Goal: Information Seeking & Learning: Learn about a topic

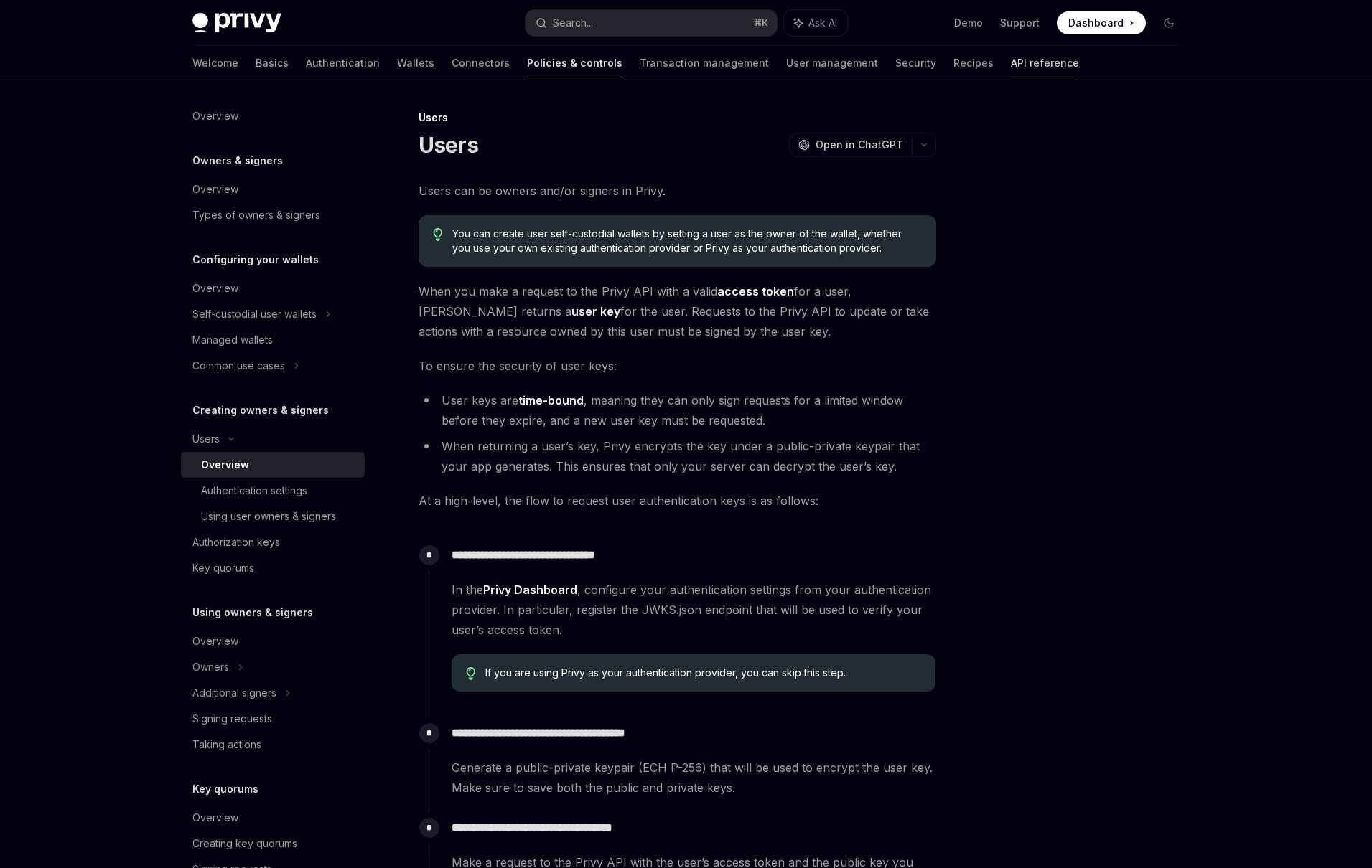
click at [1011, 57] on link "API reference" at bounding box center [1045, 62] width 68 height 34
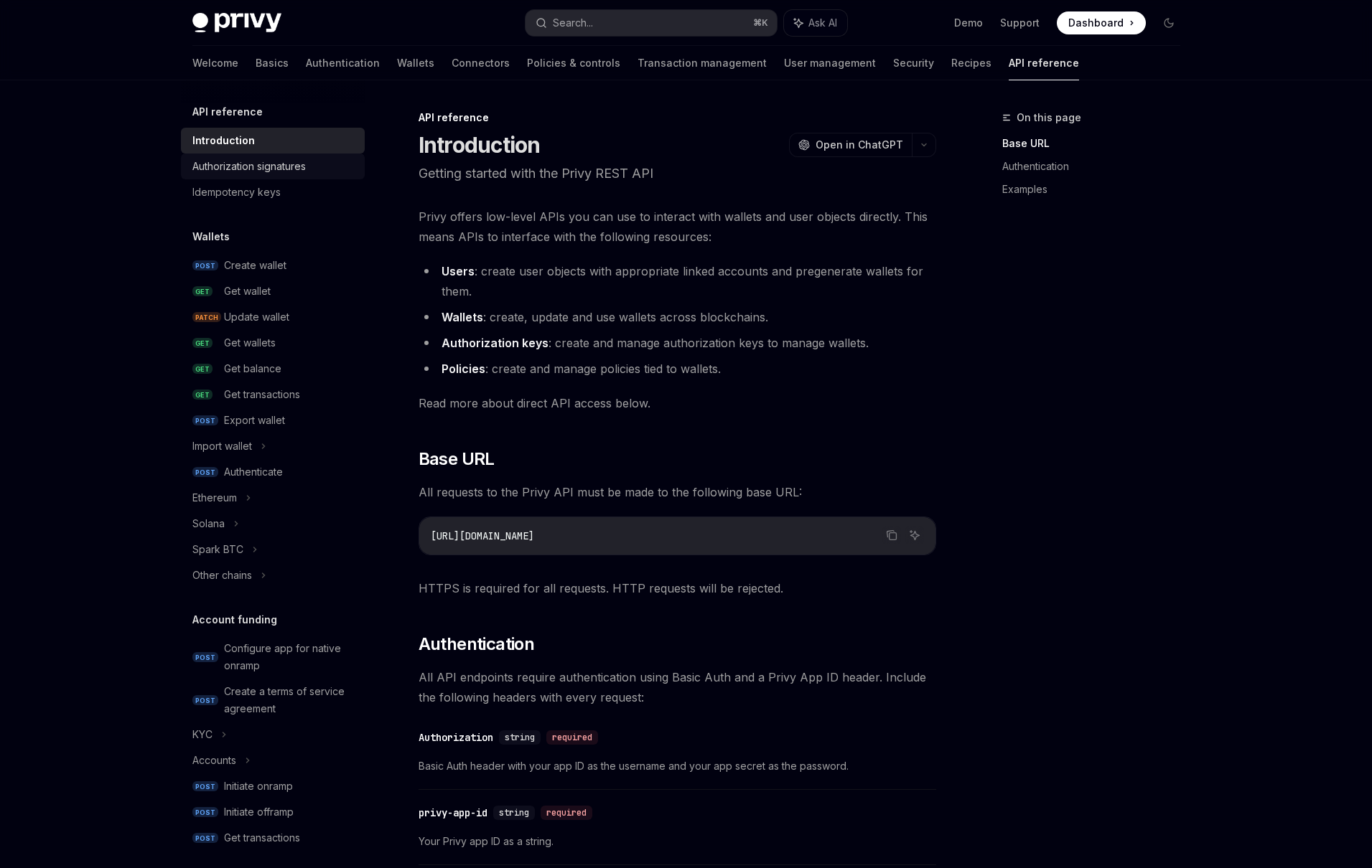
click at [257, 164] on div "Authorization signatures" at bounding box center [249, 167] width 113 height 18
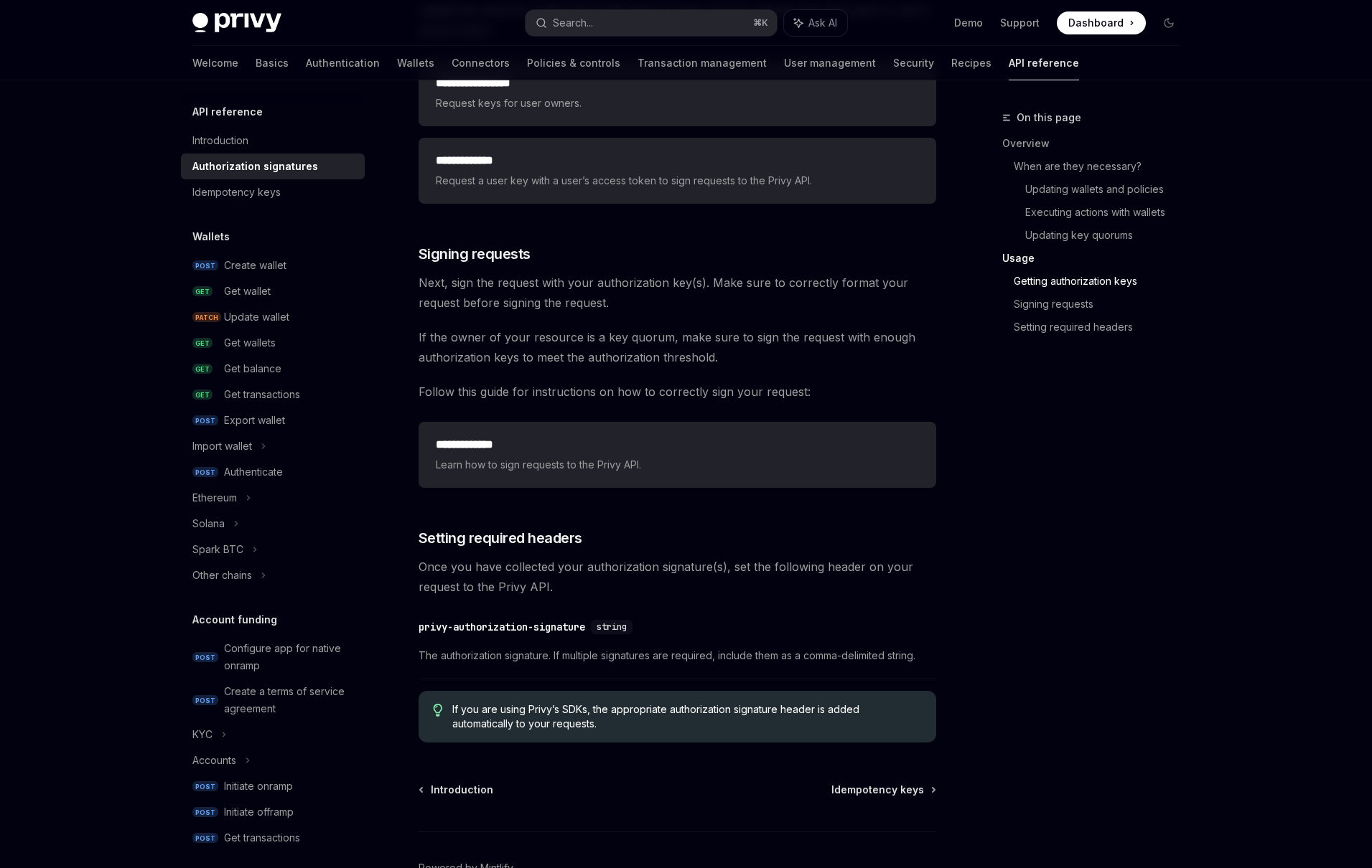
scroll to position [2020, 0]
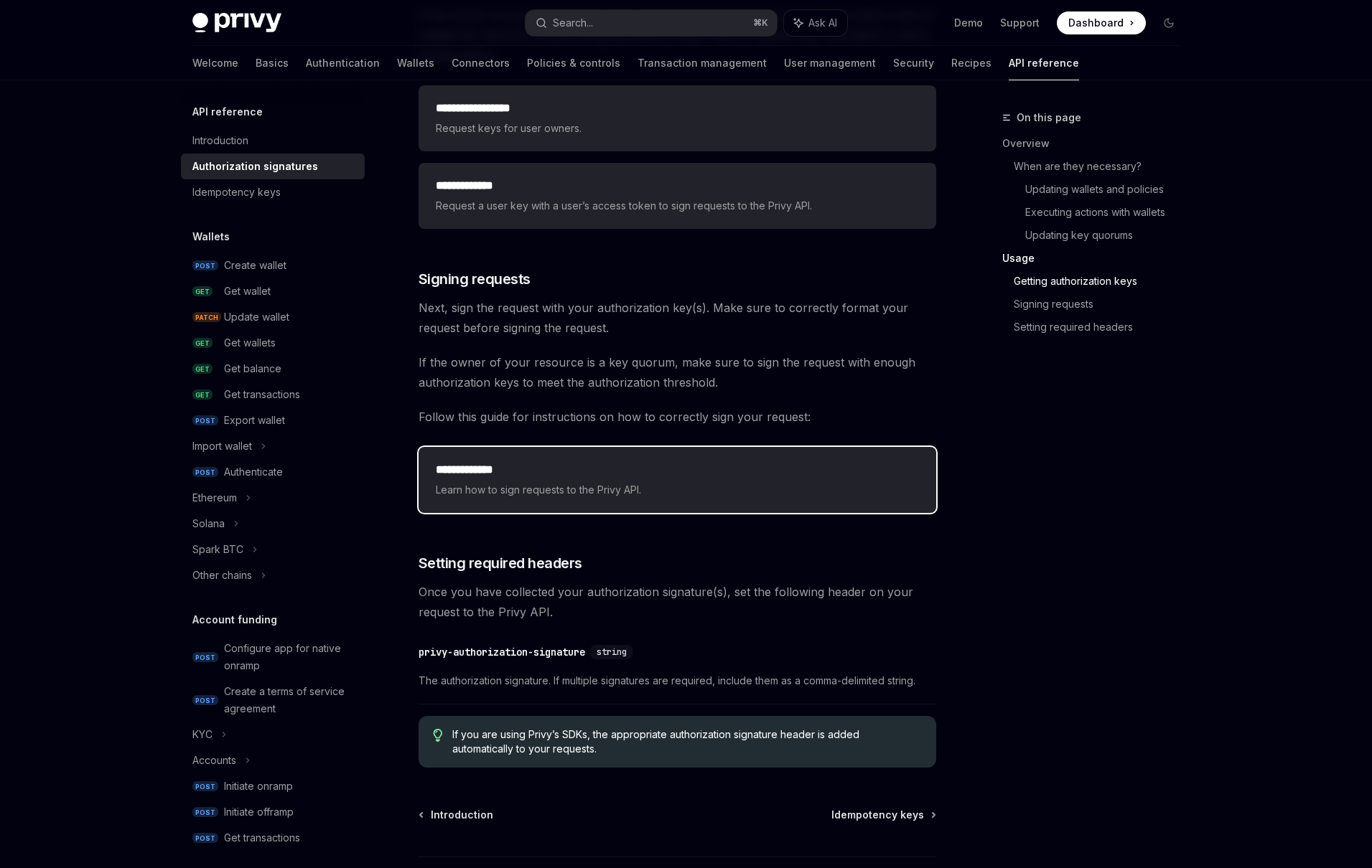
click at [600, 474] on h2 "**********" at bounding box center [677, 470] width 483 height 18
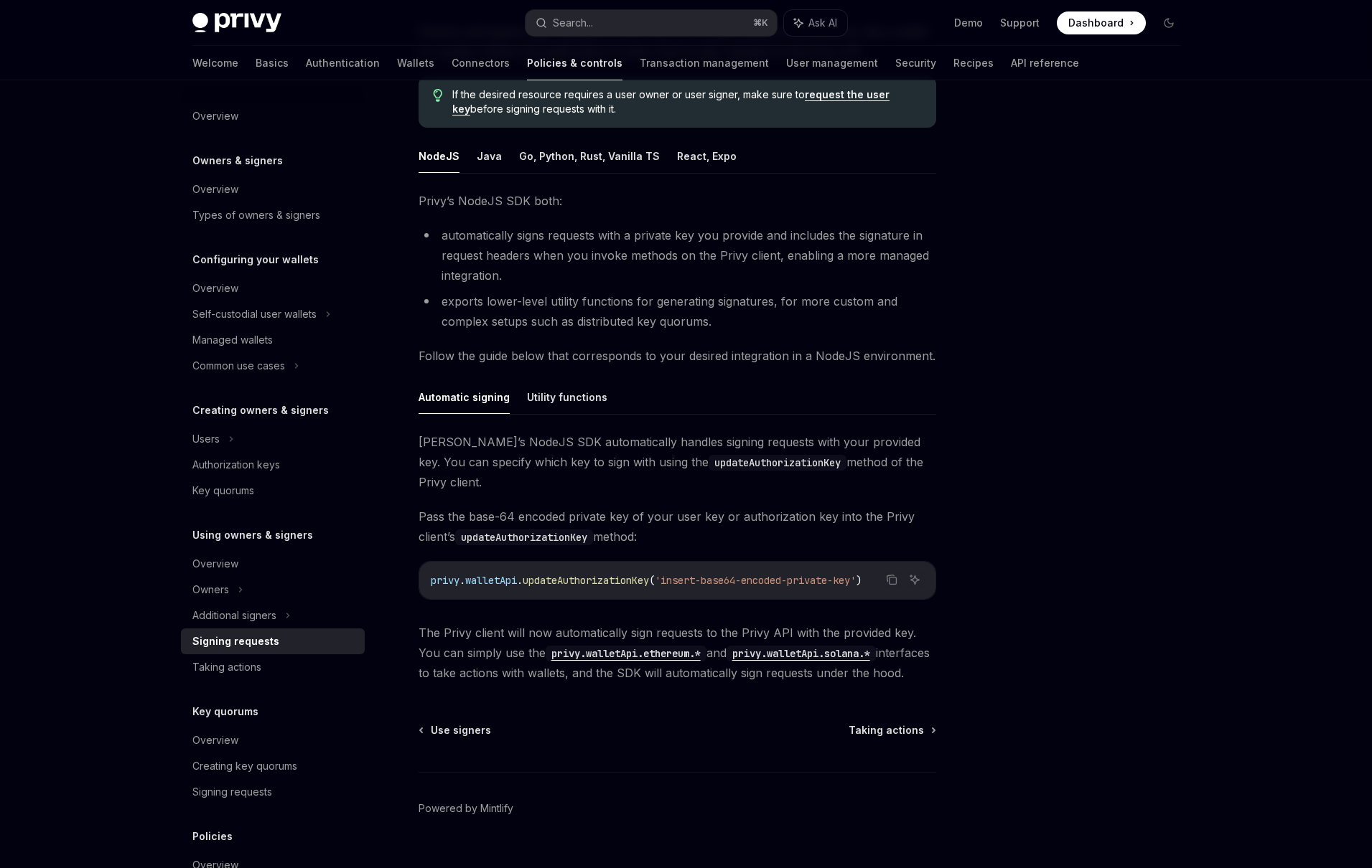
scroll to position [167, 0]
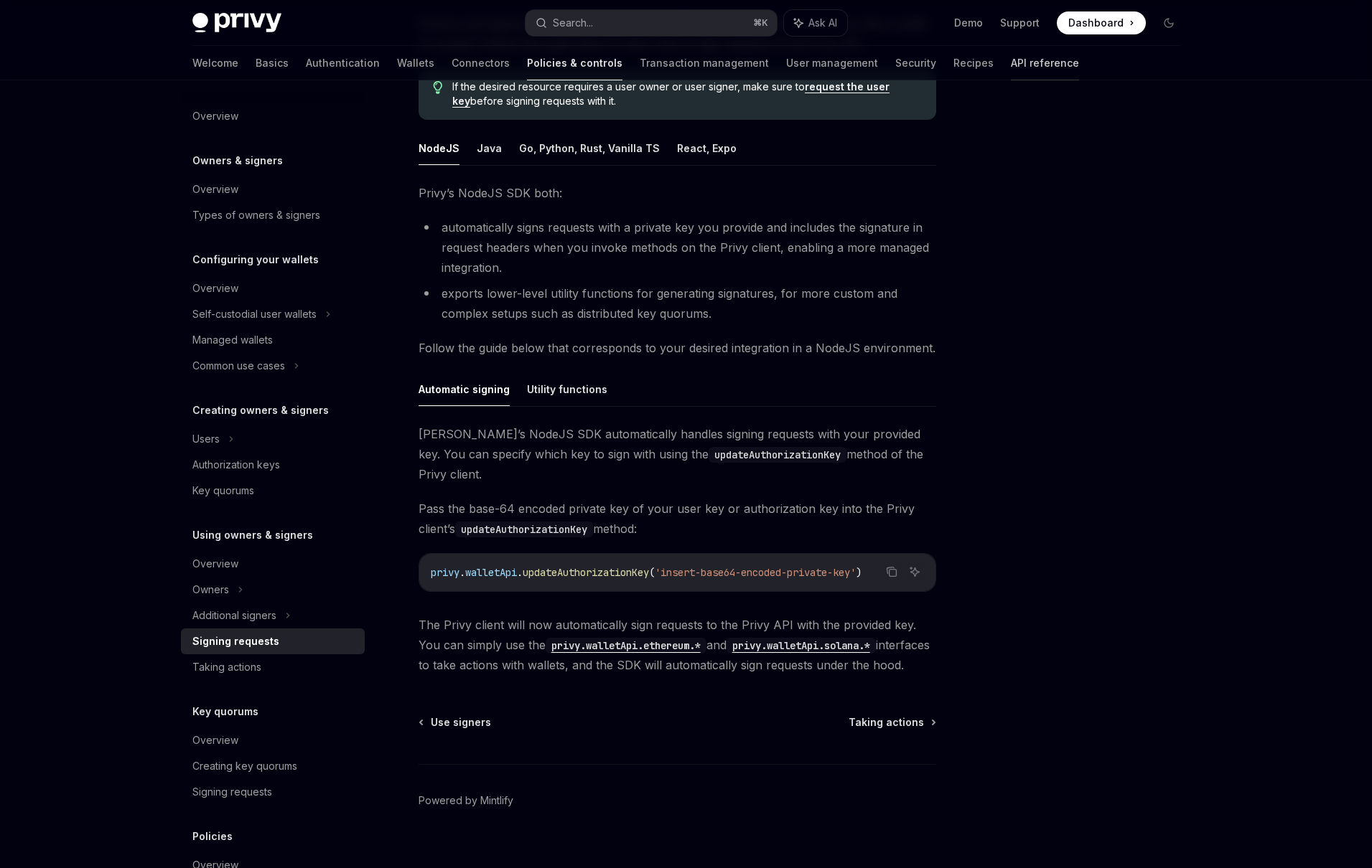
click at [1011, 60] on link "API reference" at bounding box center [1045, 62] width 68 height 34
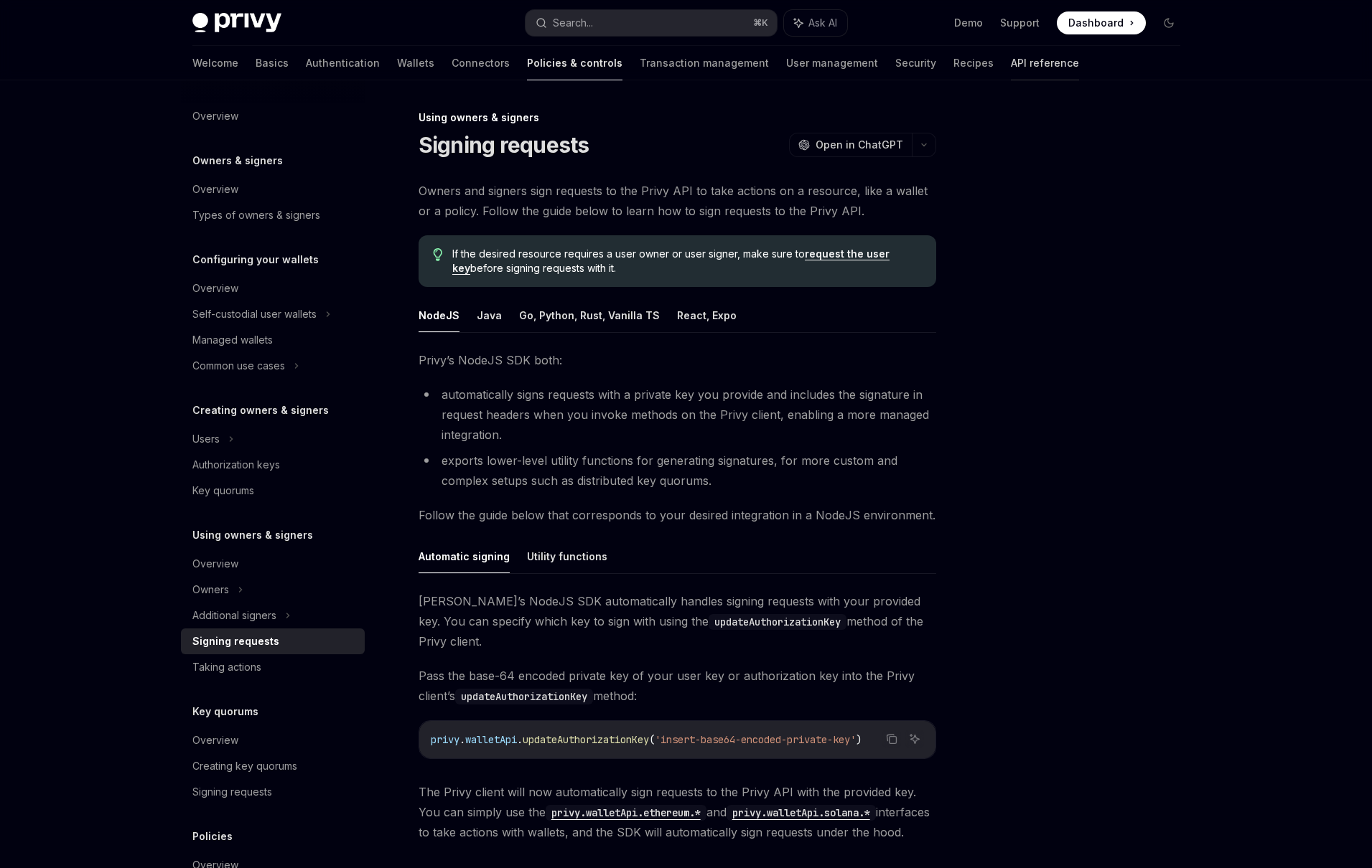
type textarea "*"
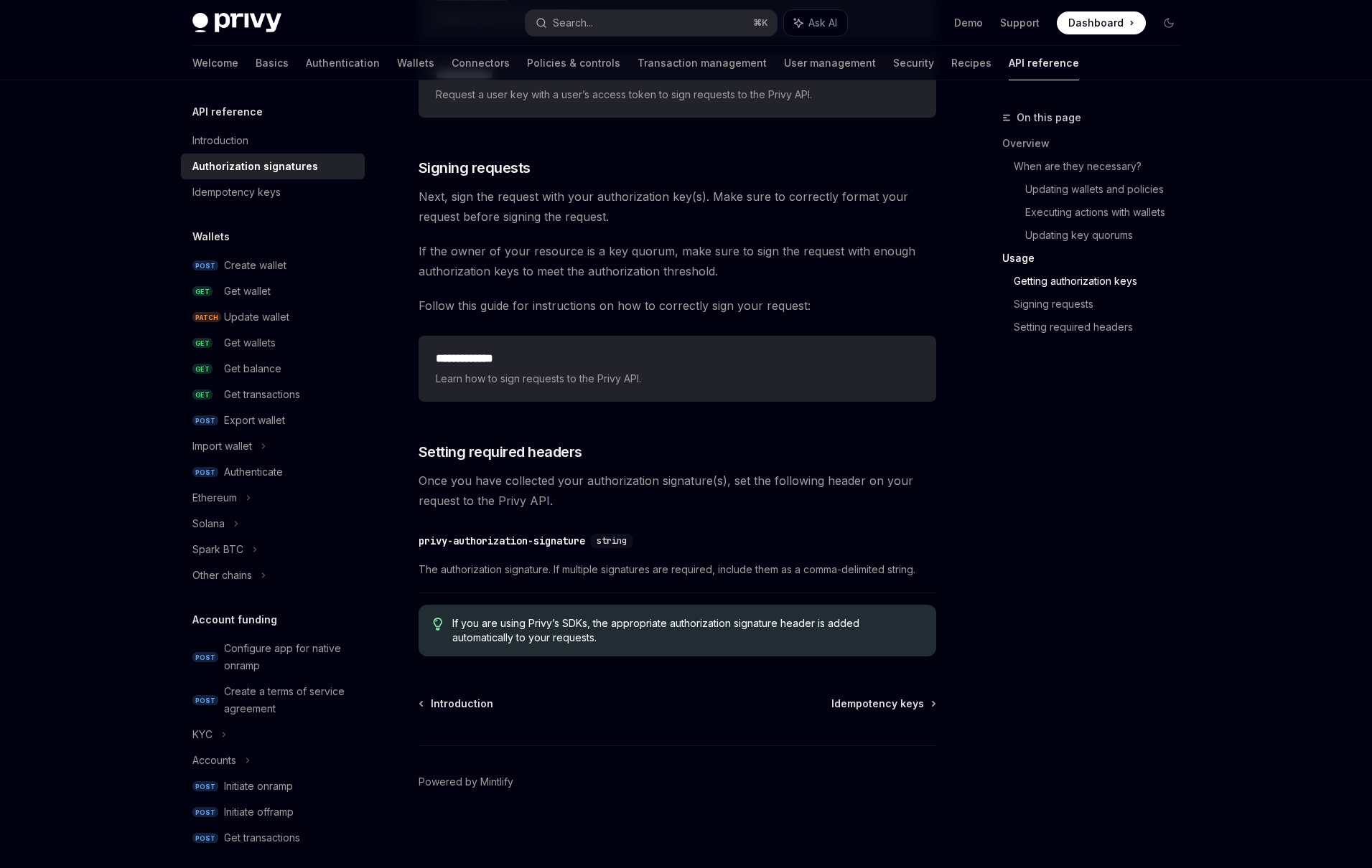
scroll to position [2132, 0]
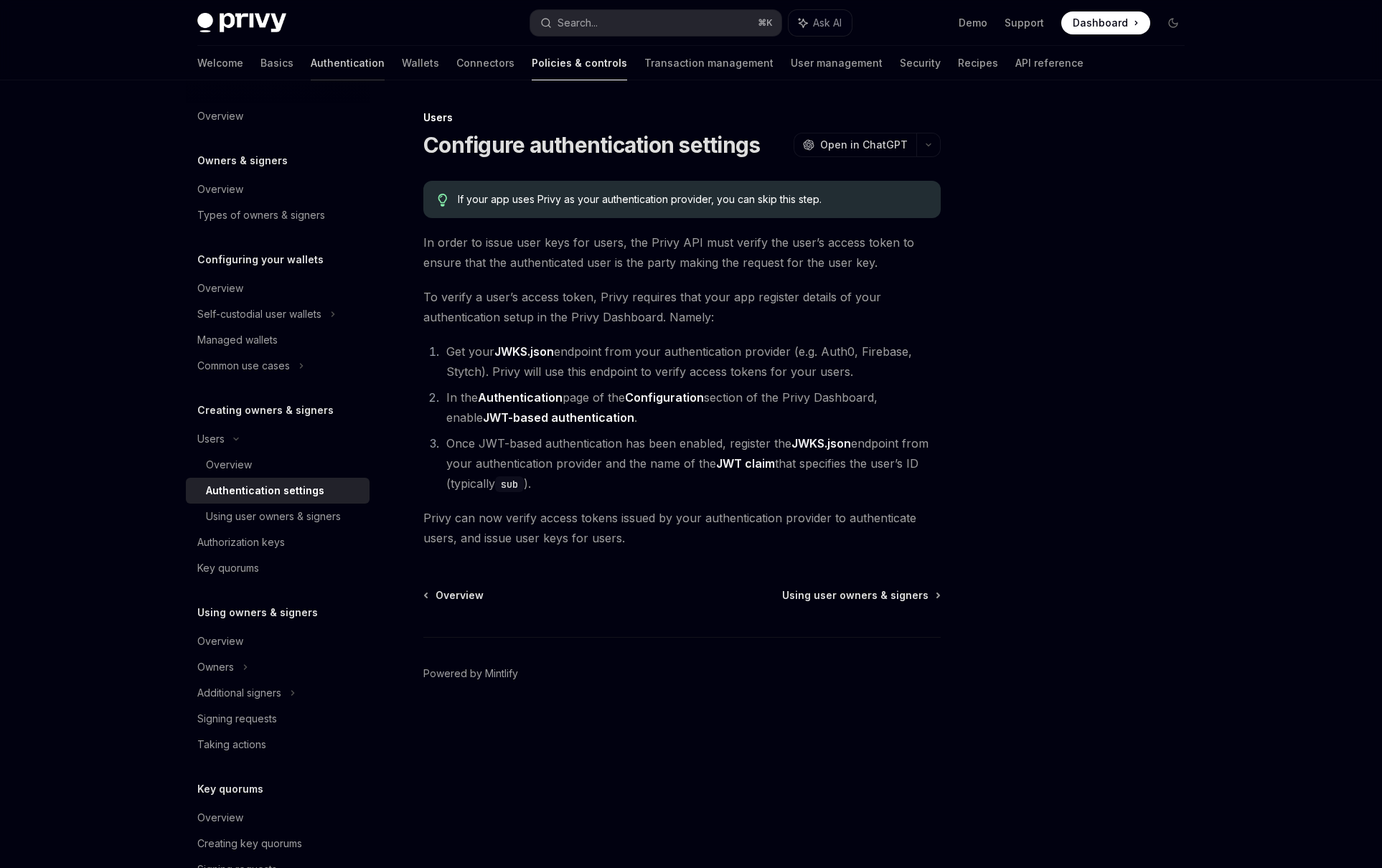
click at [311, 66] on link "Authentication" at bounding box center [348, 62] width 74 height 34
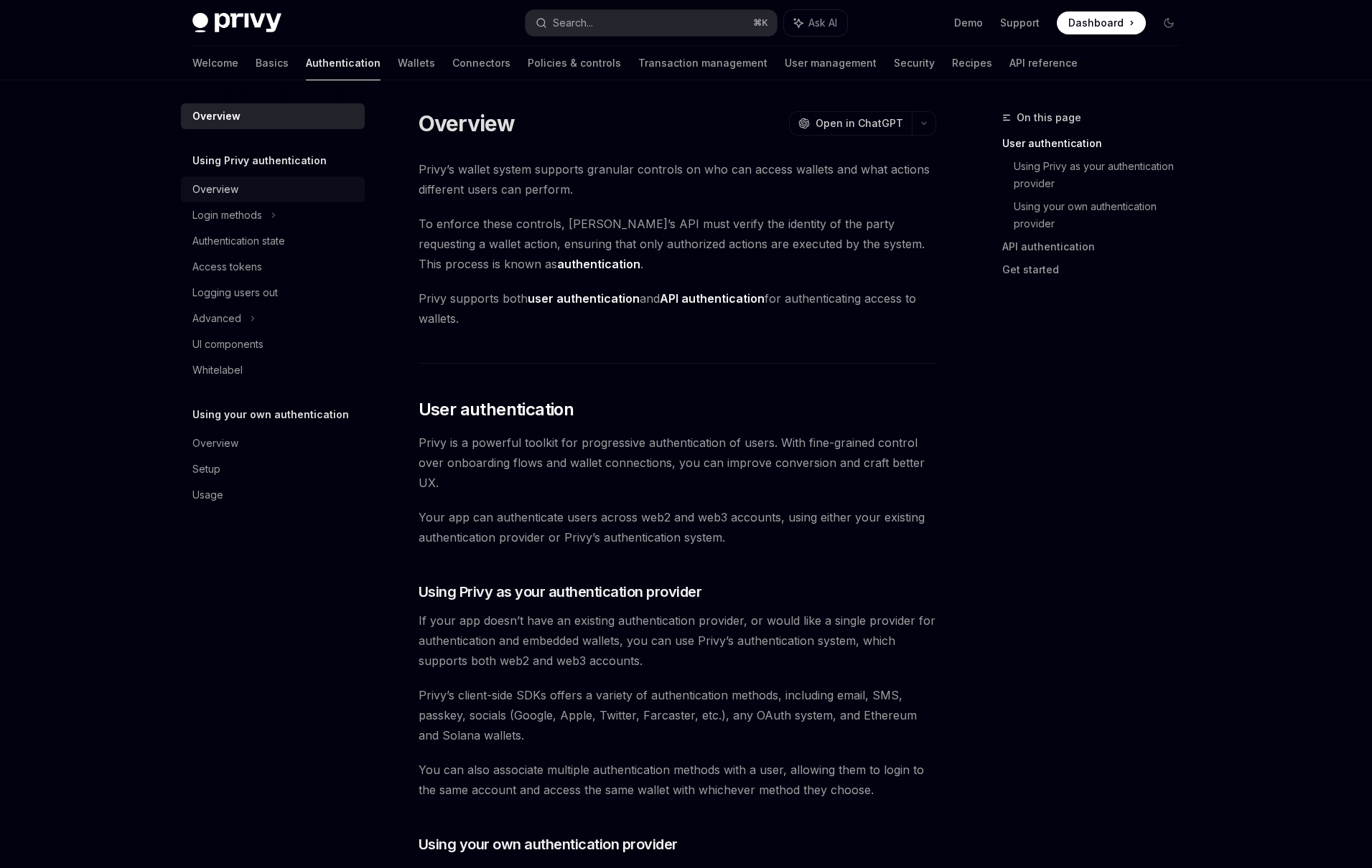
click at [278, 177] on link "Overview" at bounding box center [272, 189] width 183 height 25
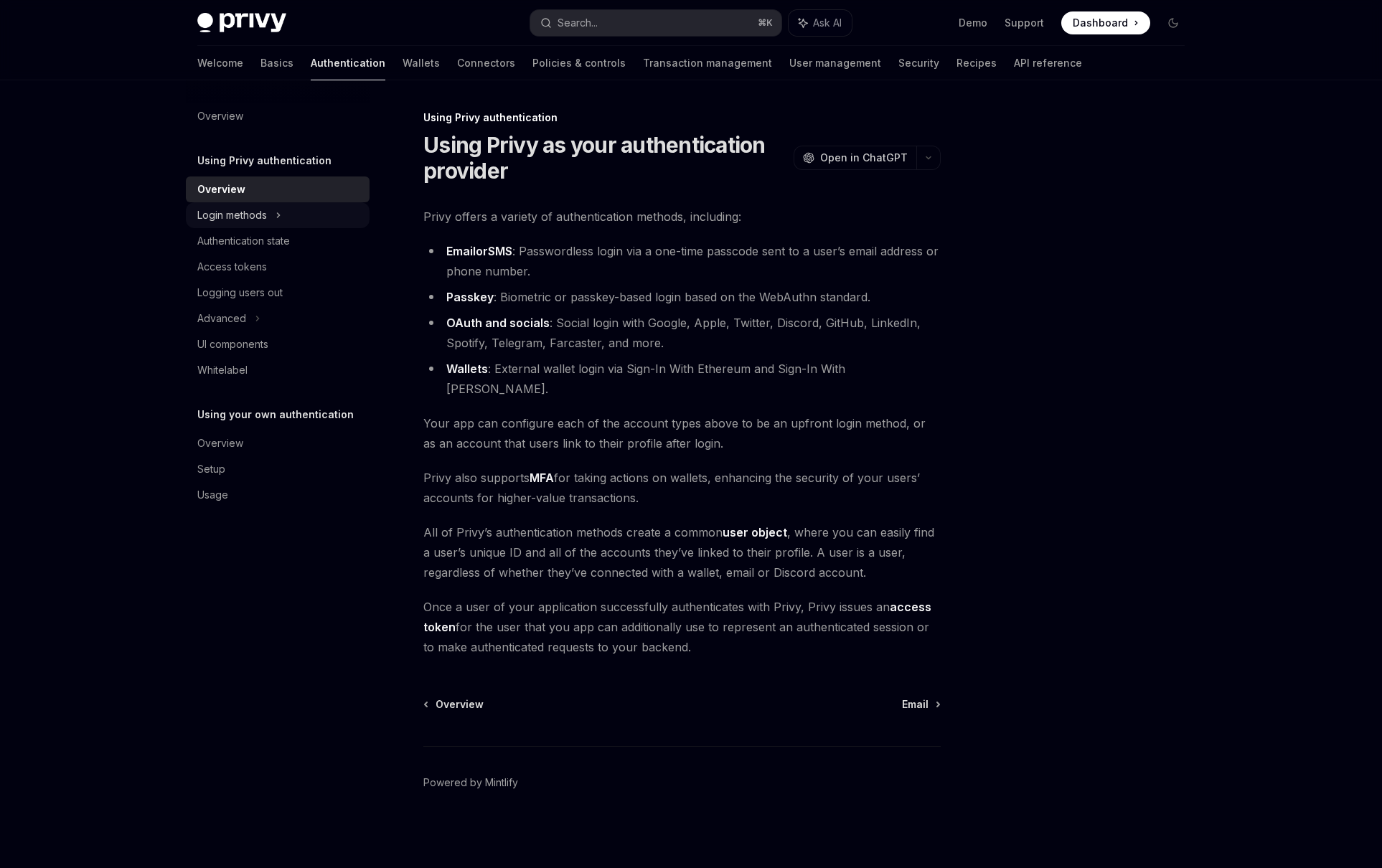
click at [276, 205] on div "Login methods" at bounding box center [278, 215] width 183 height 25
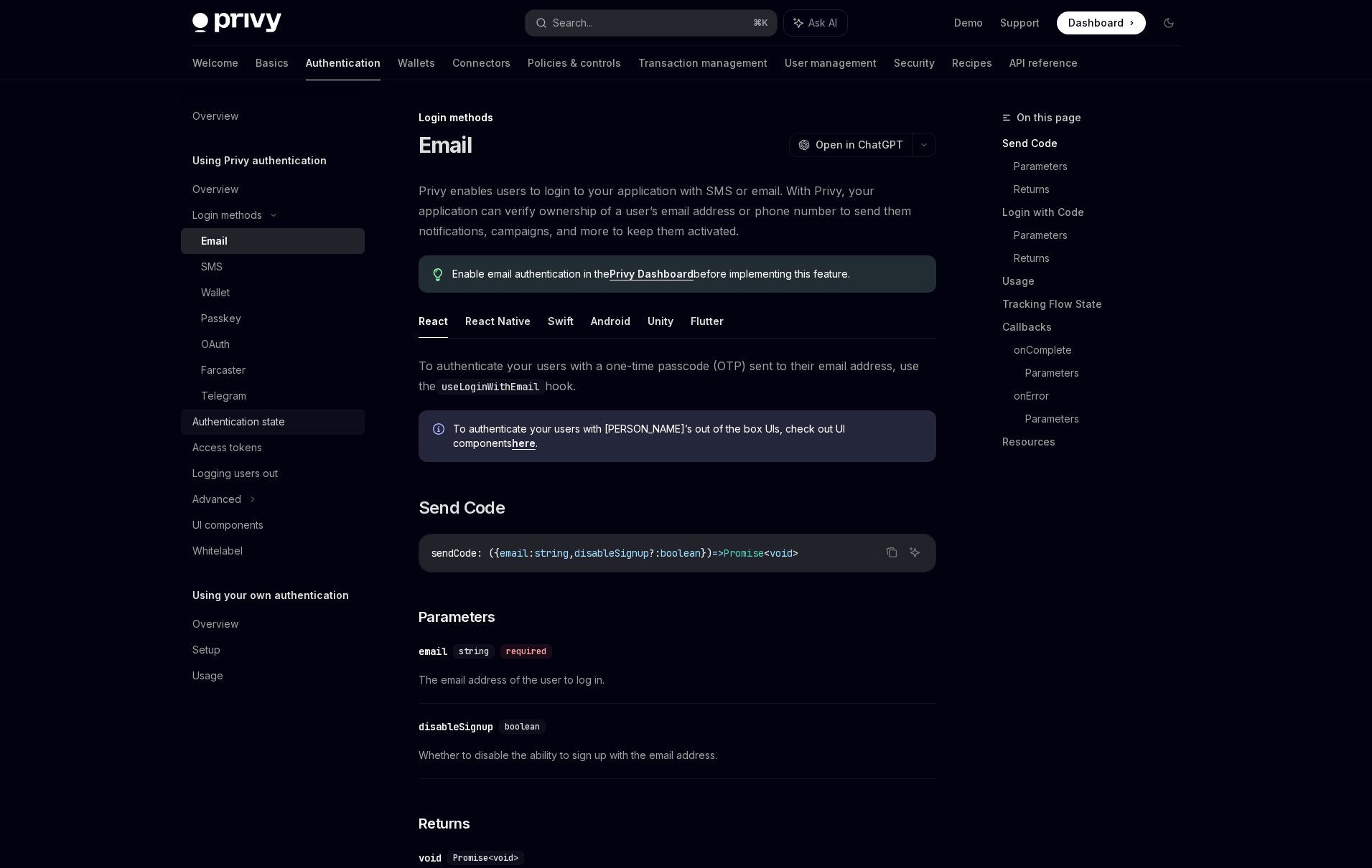
click at [269, 430] on link "Authentication state" at bounding box center [272, 421] width 183 height 25
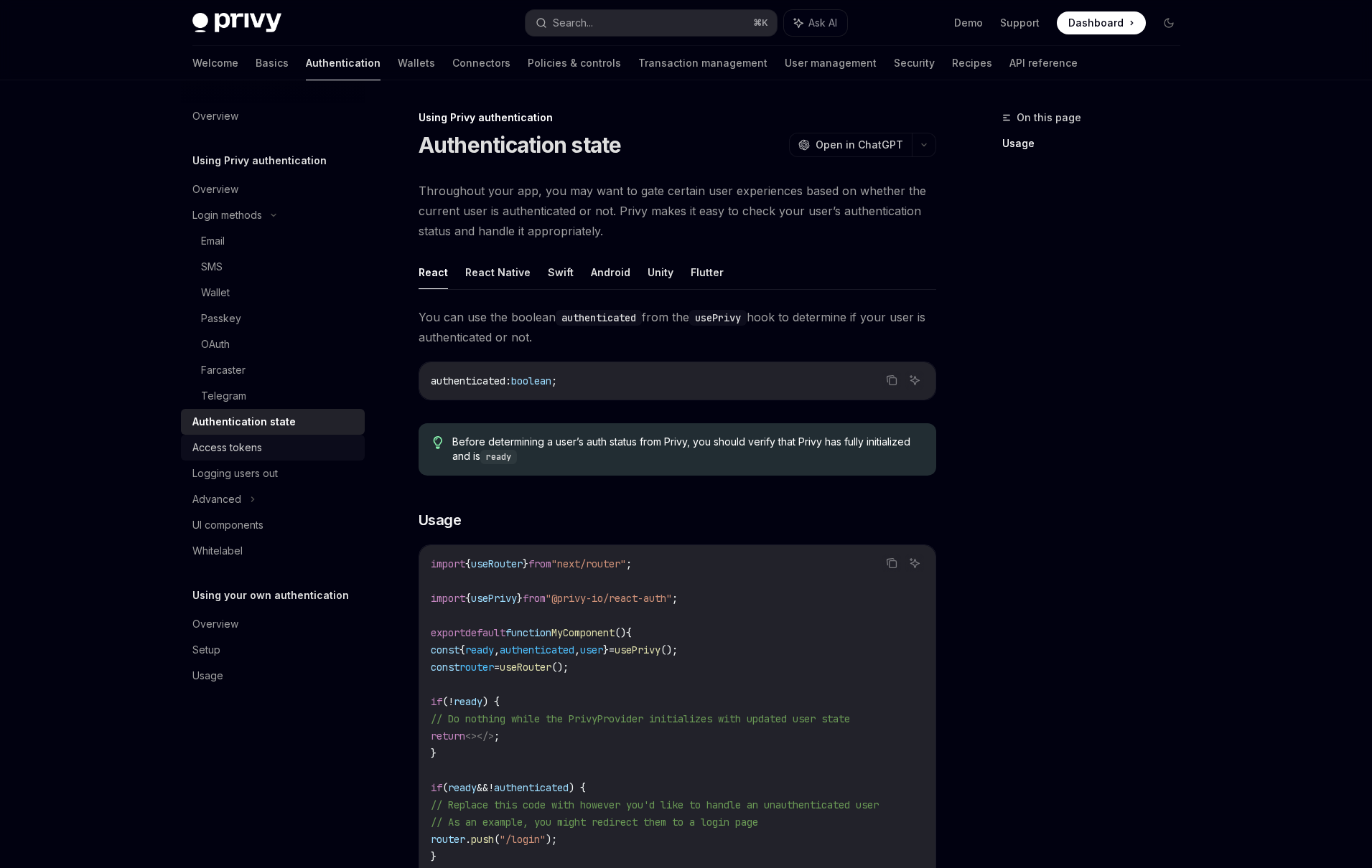
click at [273, 444] on div "Access tokens" at bounding box center [274, 448] width 164 height 18
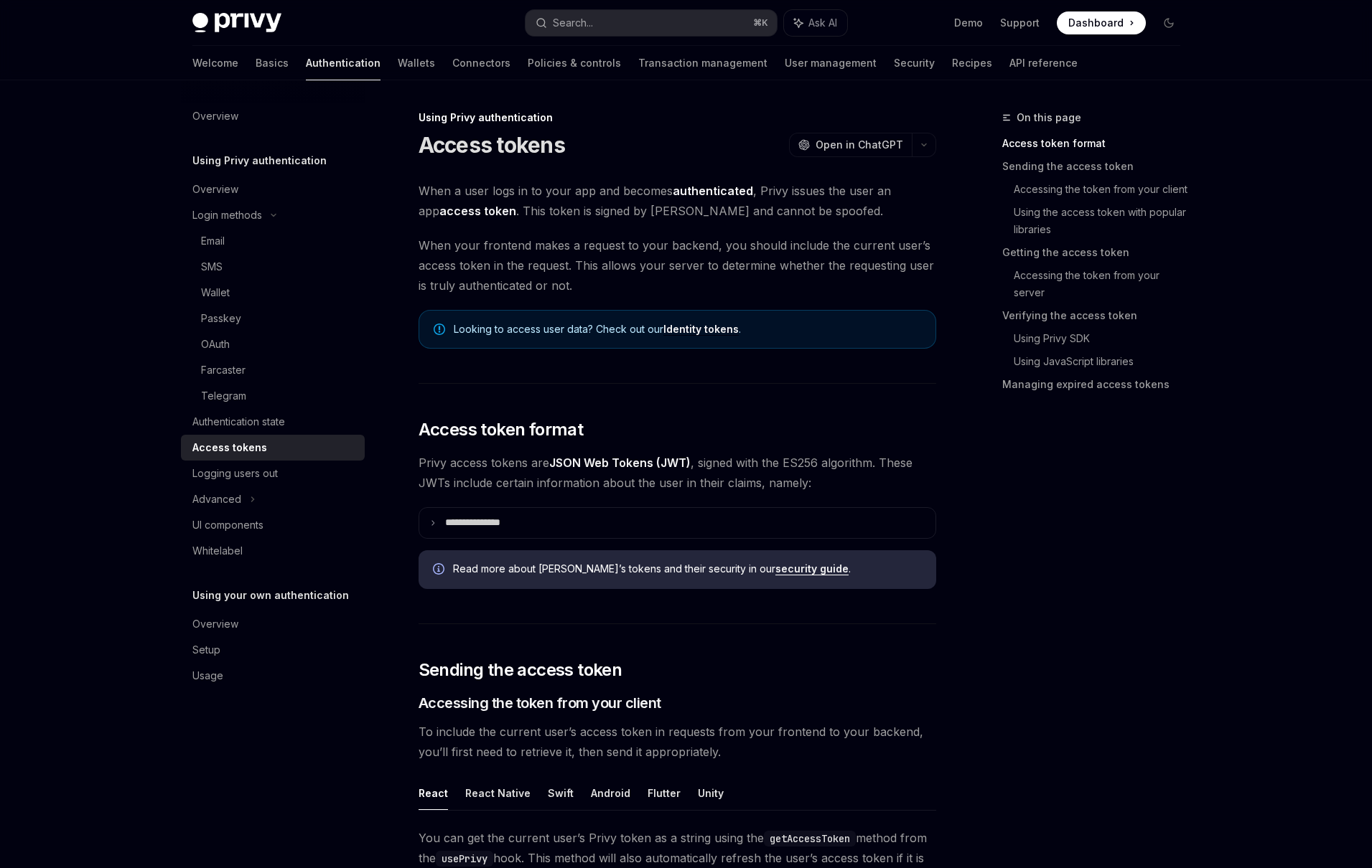
click at [268, 458] on link "Access tokens" at bounding box center [272, 448] width 183 height 25
click at [266, 467] on div "Logging users out" at bounding box center [235, 474] width 86 height 18
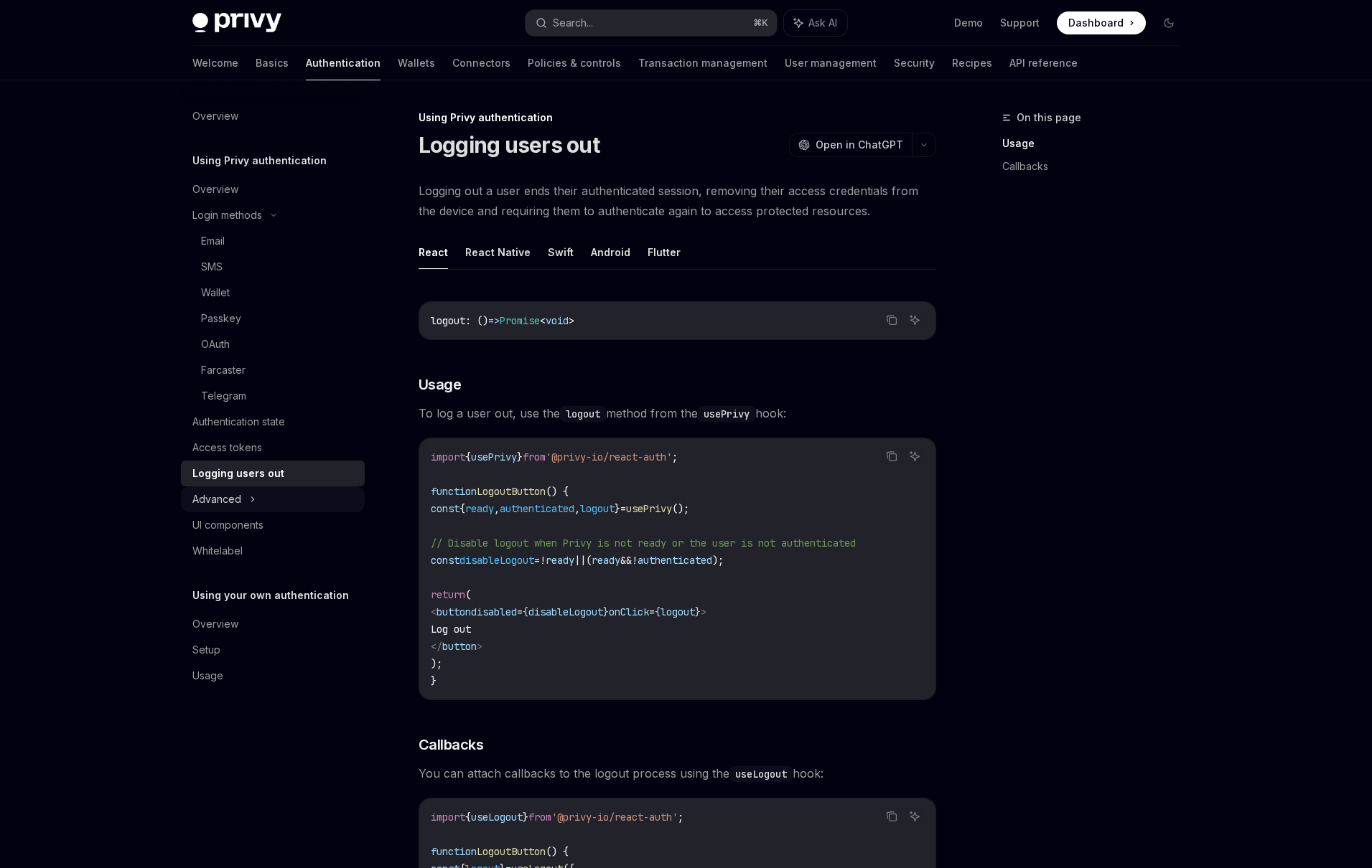
click at [284, 500] on div "Advanced" at bounding box center [272, 499] width 183 height 25
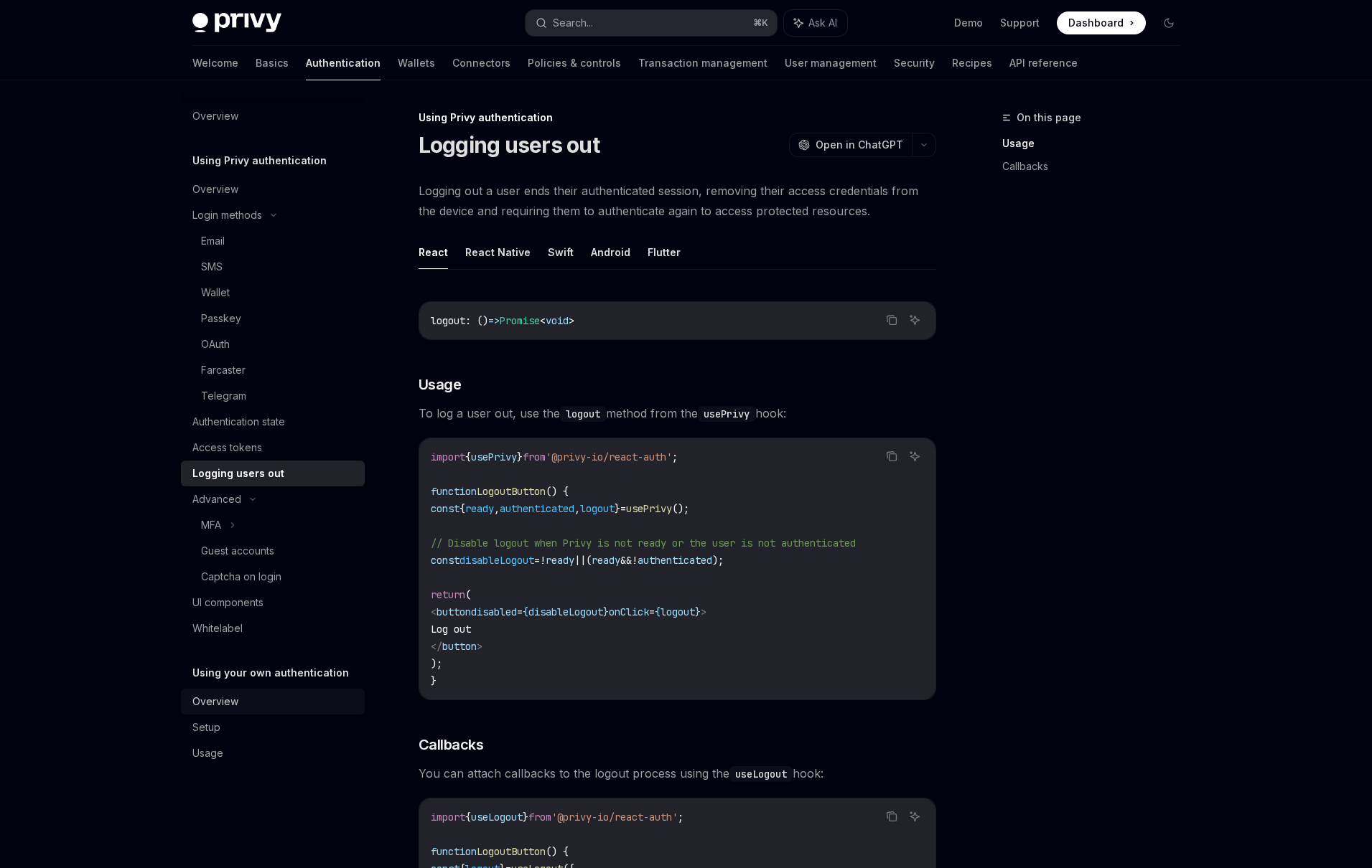
click at [268, 693] on div "Overview" at bounding box center [274, 702] width 164 height 18
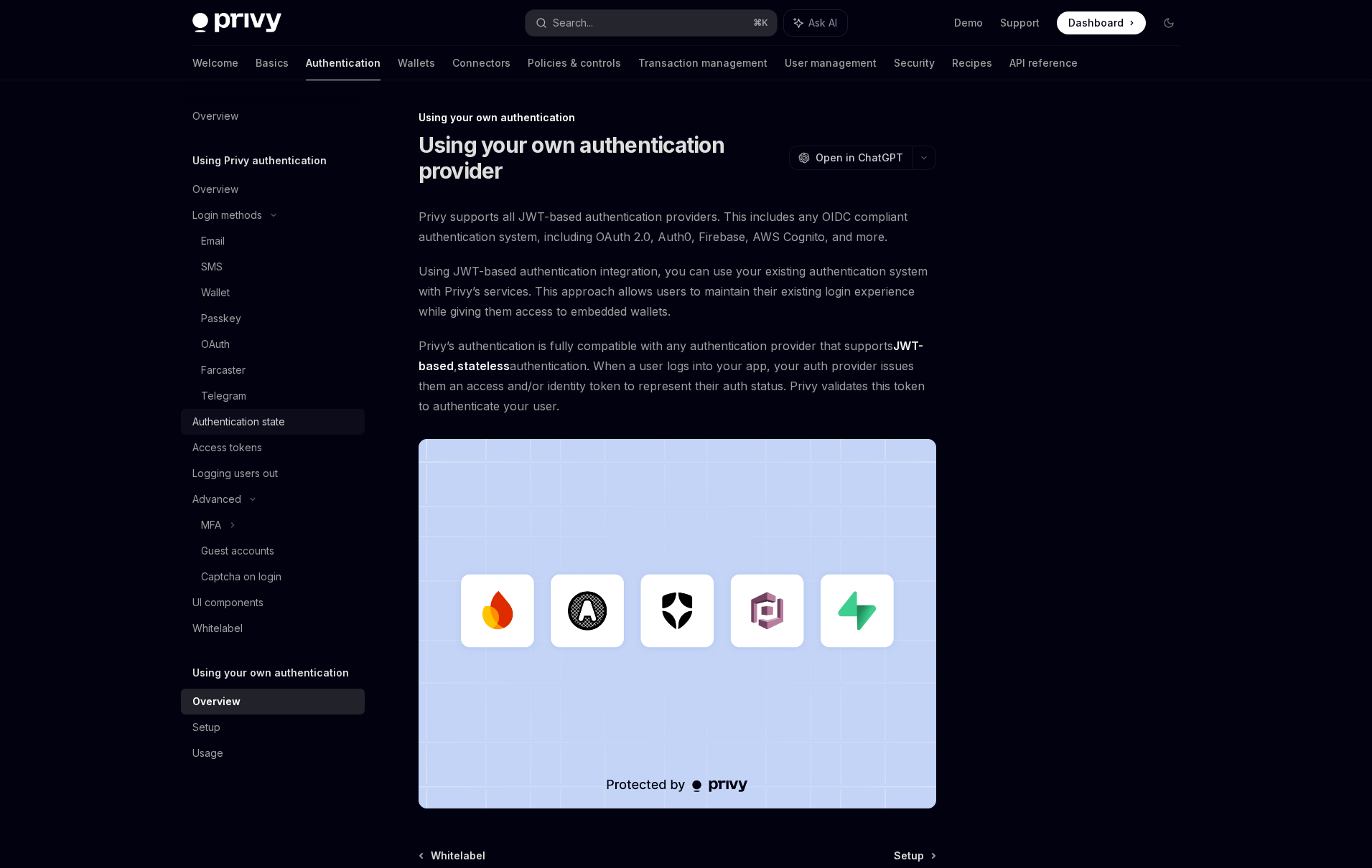
click at [258, 426] on div "Authentication state" at bounding box center [238, 422] width 93 height 18
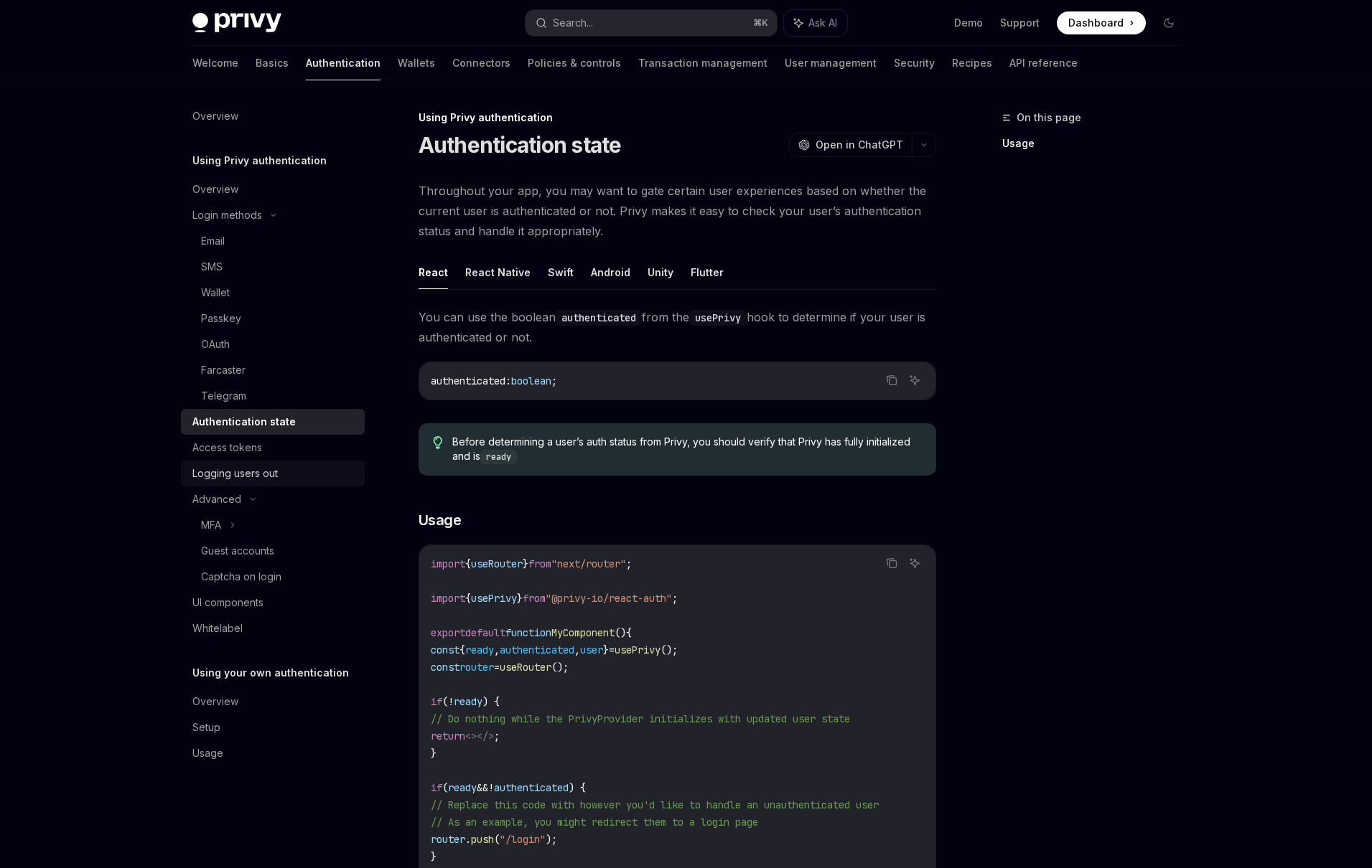
click at [257, 482] on div "Logging users out" at bounding box center [235, 474] width 86 height 18
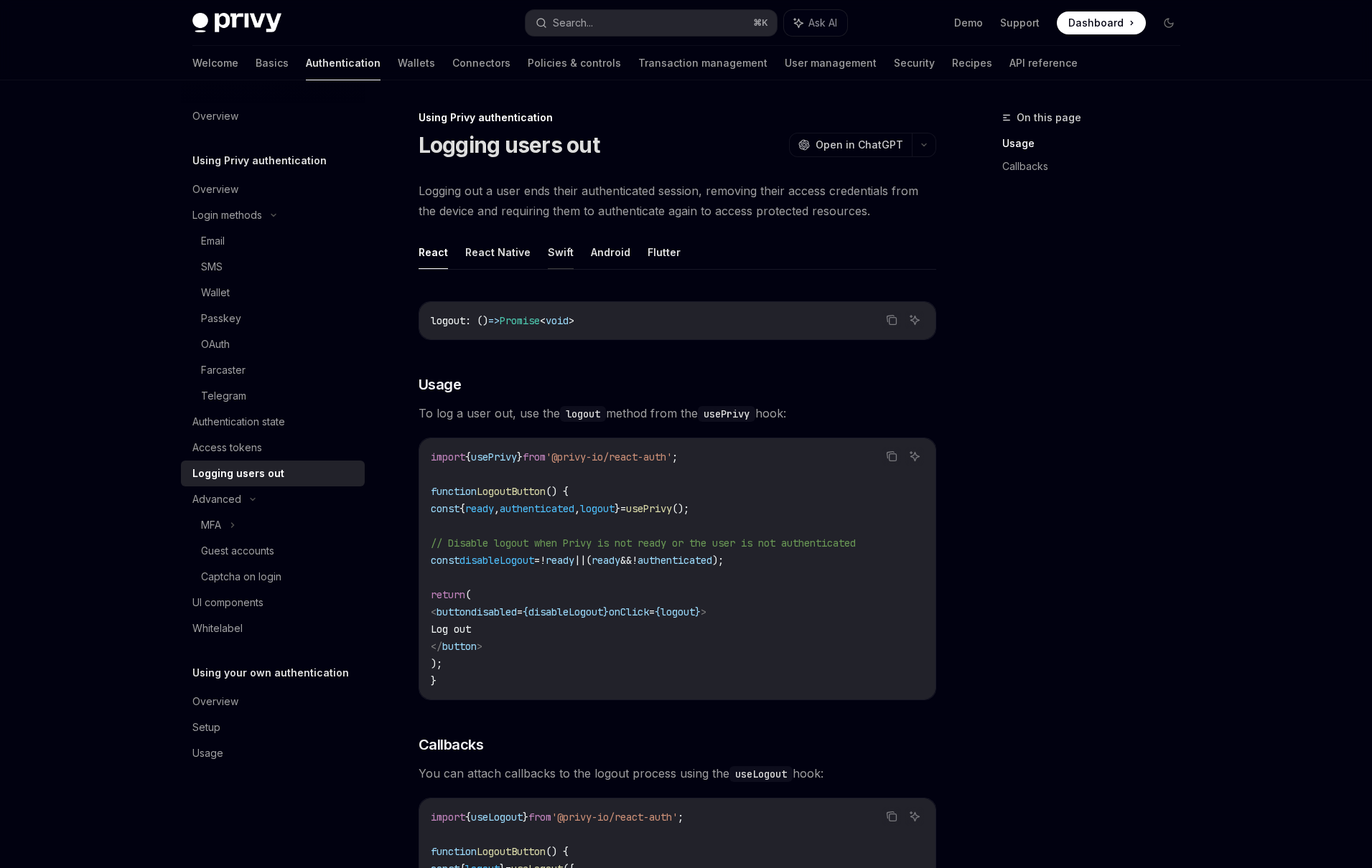
click at [563, 254] on button "Swift" at bounding box center [560, 252] width 25 height 34
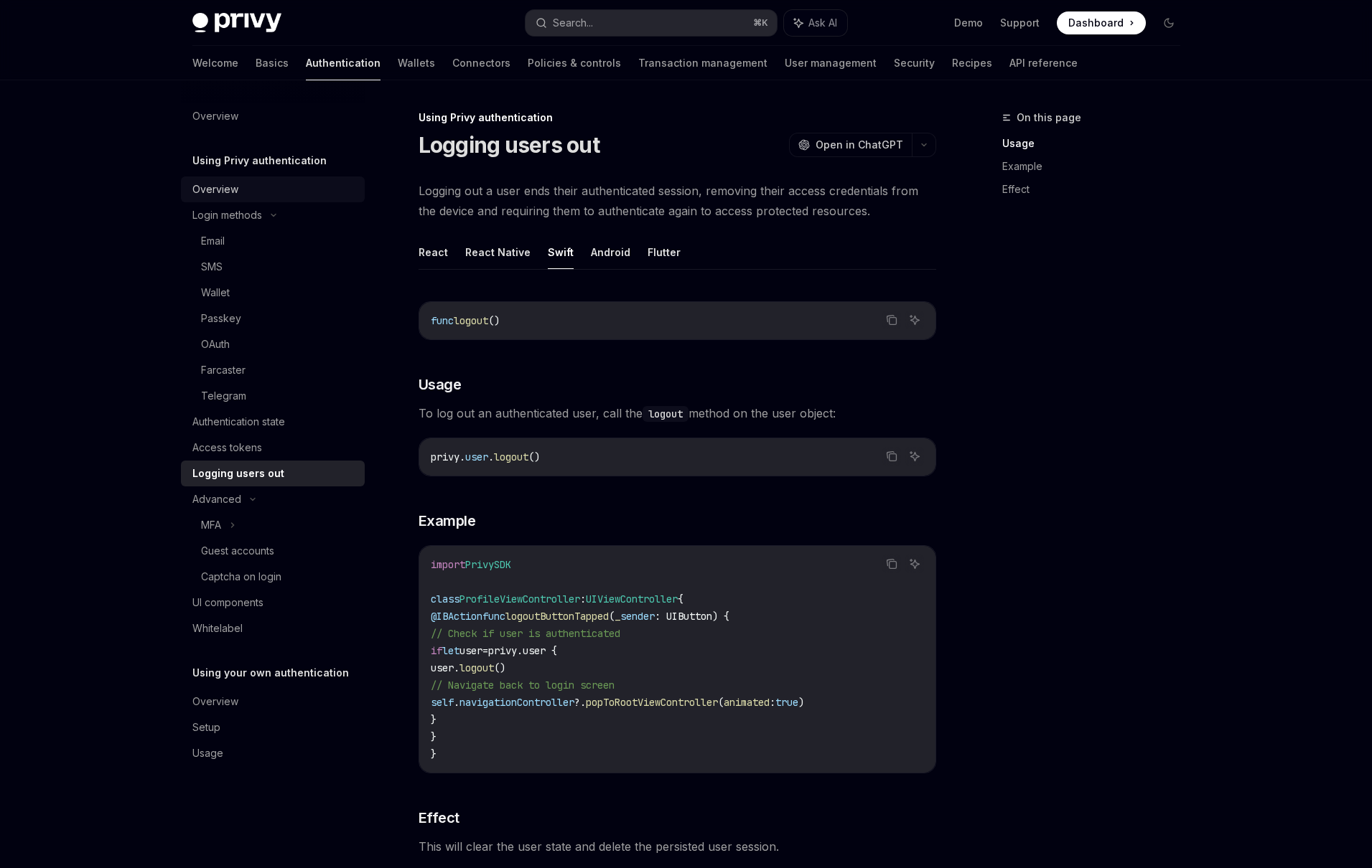
click at [215, 178] on link "Overview" at bounding box center [272, 189] width 183 height 25
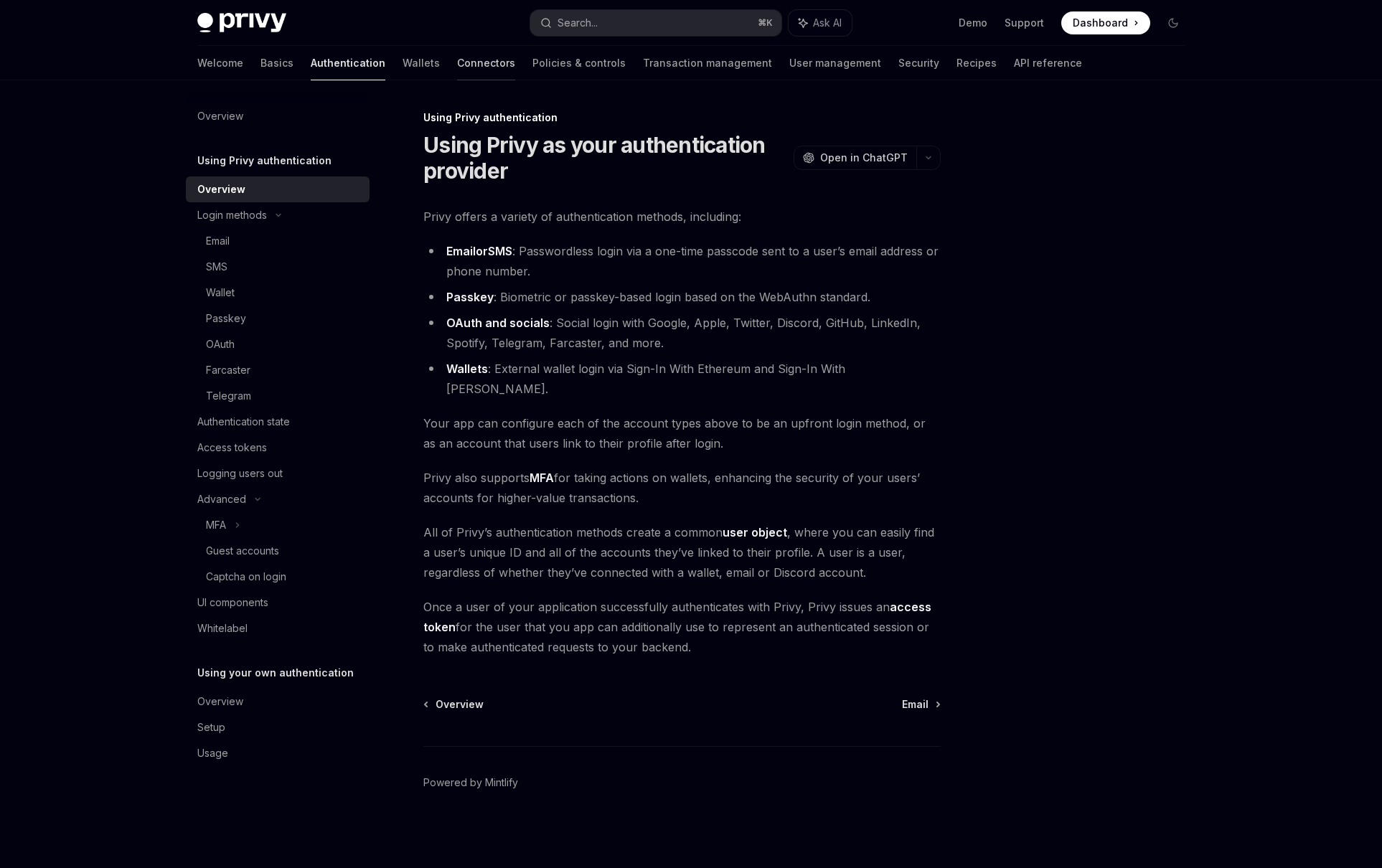
click at [457, 60] on link "Connectors" at bounding box center [487, 62] width 59 height 34
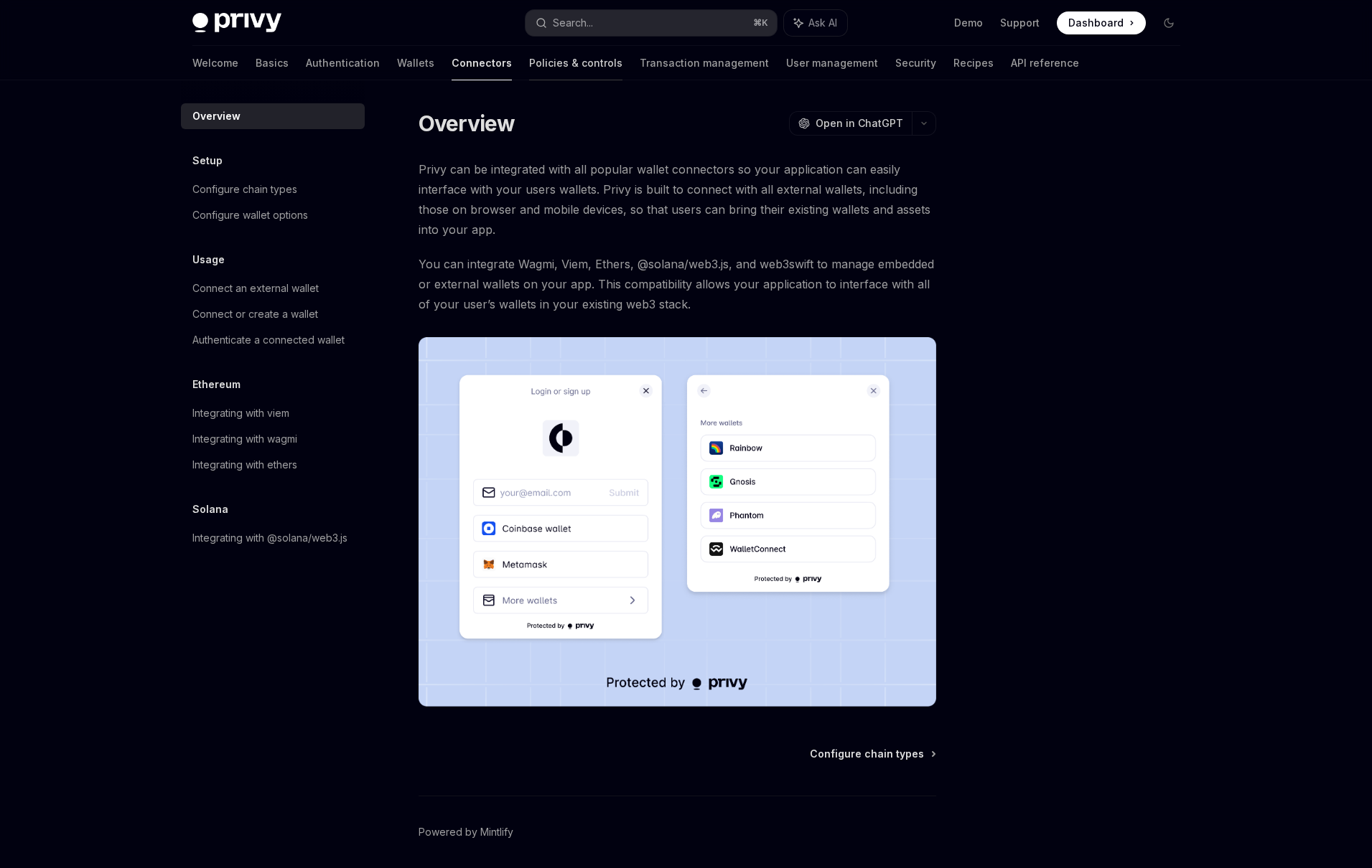
click at [529, 67] on link "Policies & controls" at bounding box center [576, 62] width 94 height 34
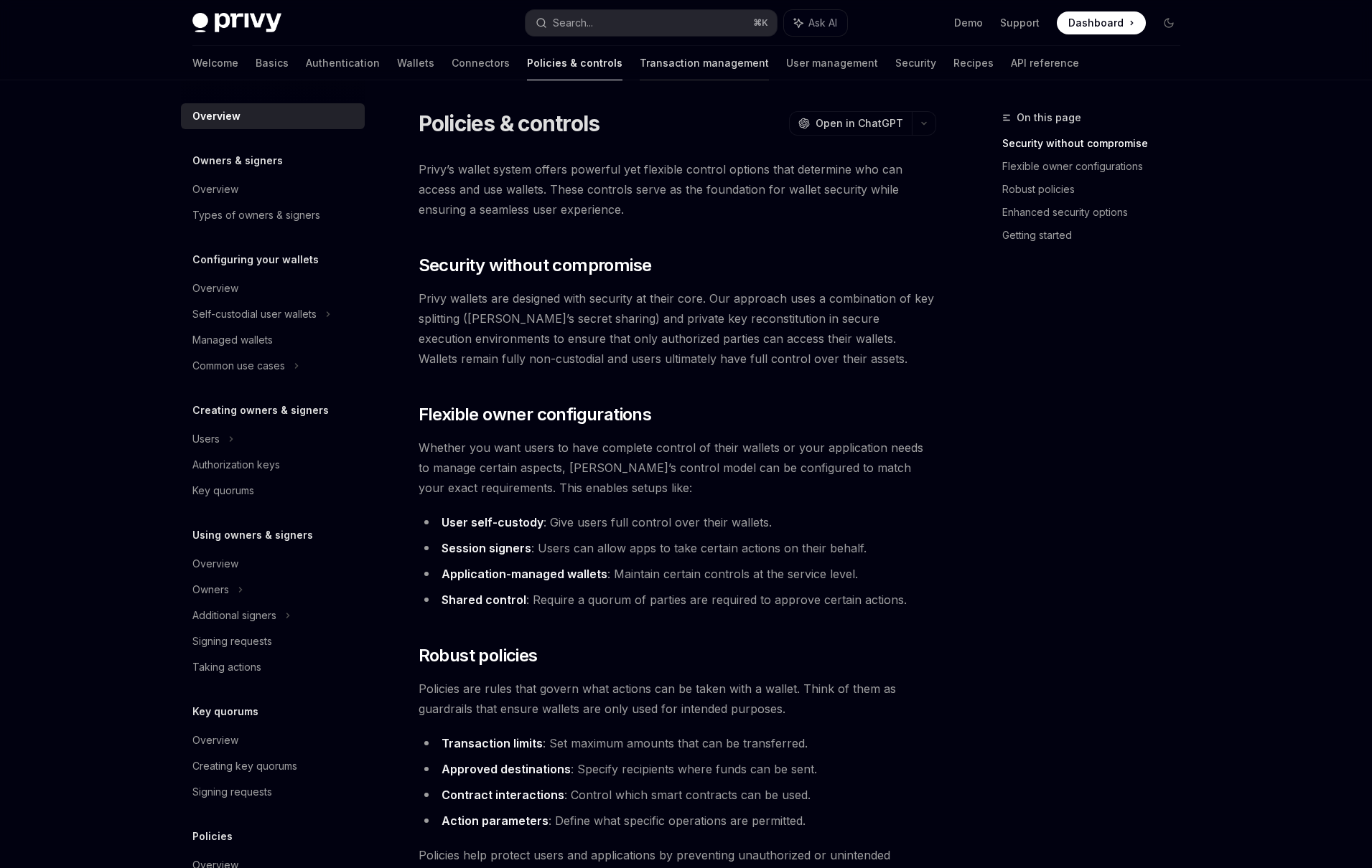
click at [640, 61] on link "Transaction management" at bounding box center [705, 62] width 129 height 34
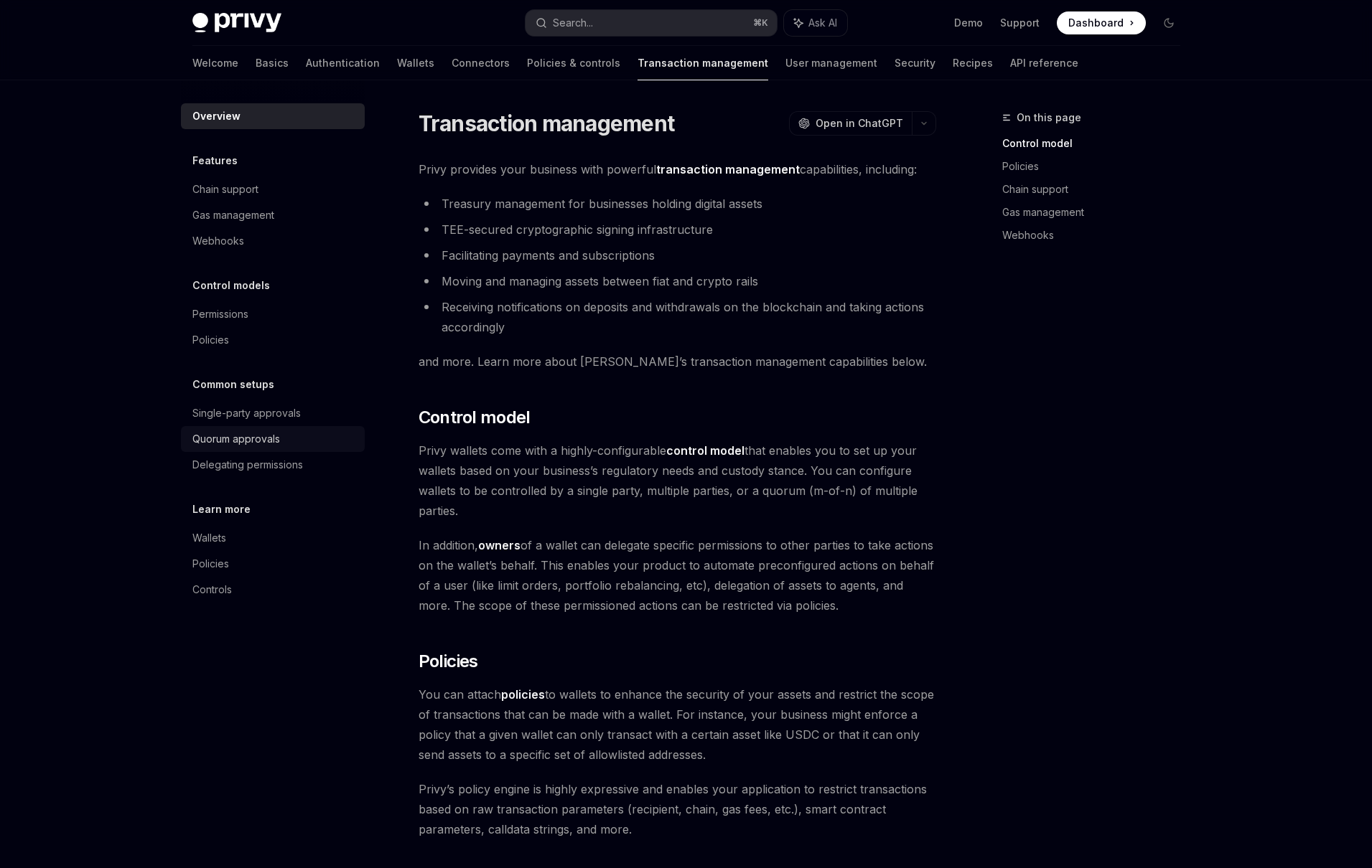
click at [257, 446] on div "Quorum approvals" at bounding box center [236, 439] width 88 height 18
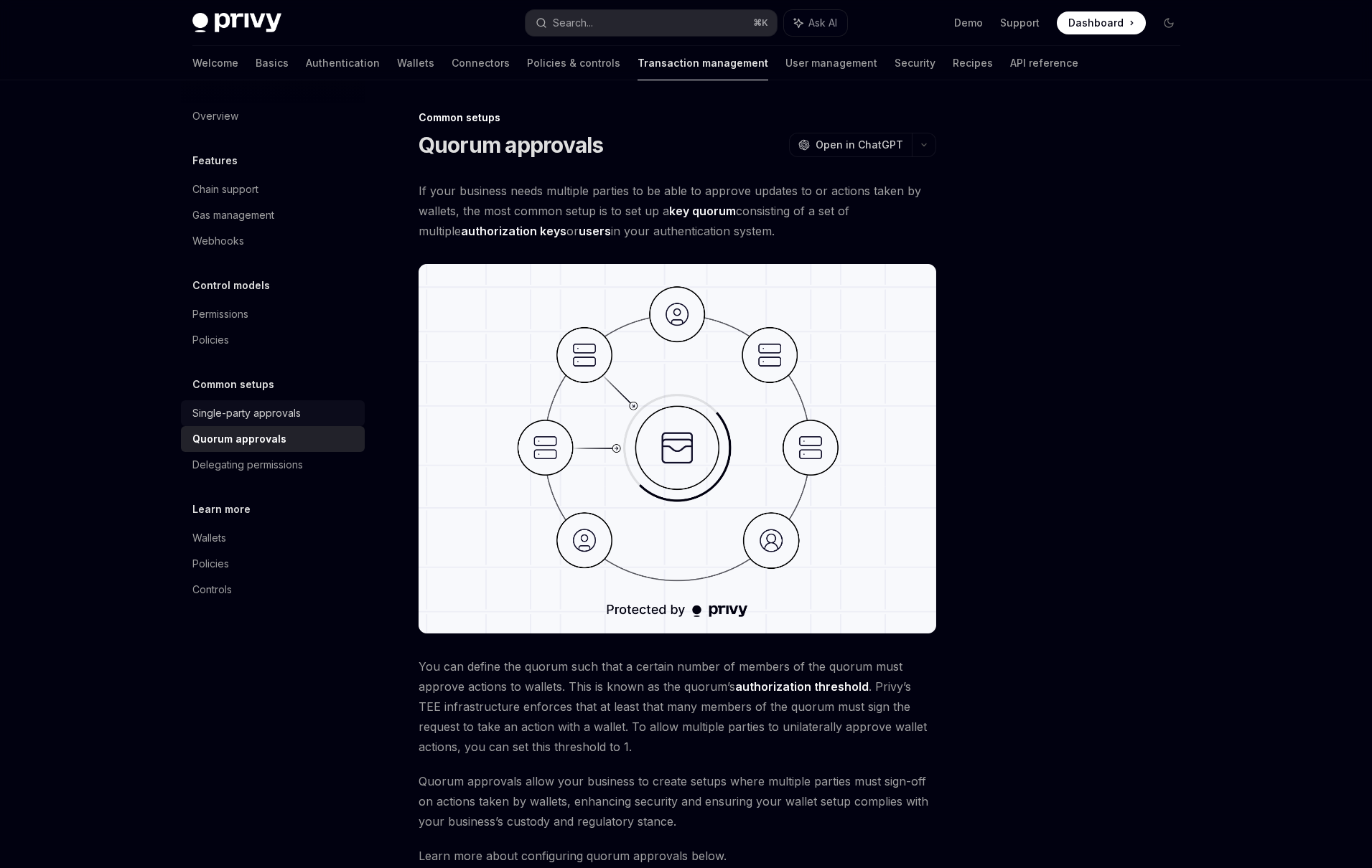
click at [254, 415] on div "Single-party approvals" at bounding box center [246, 414] width 108 height 18
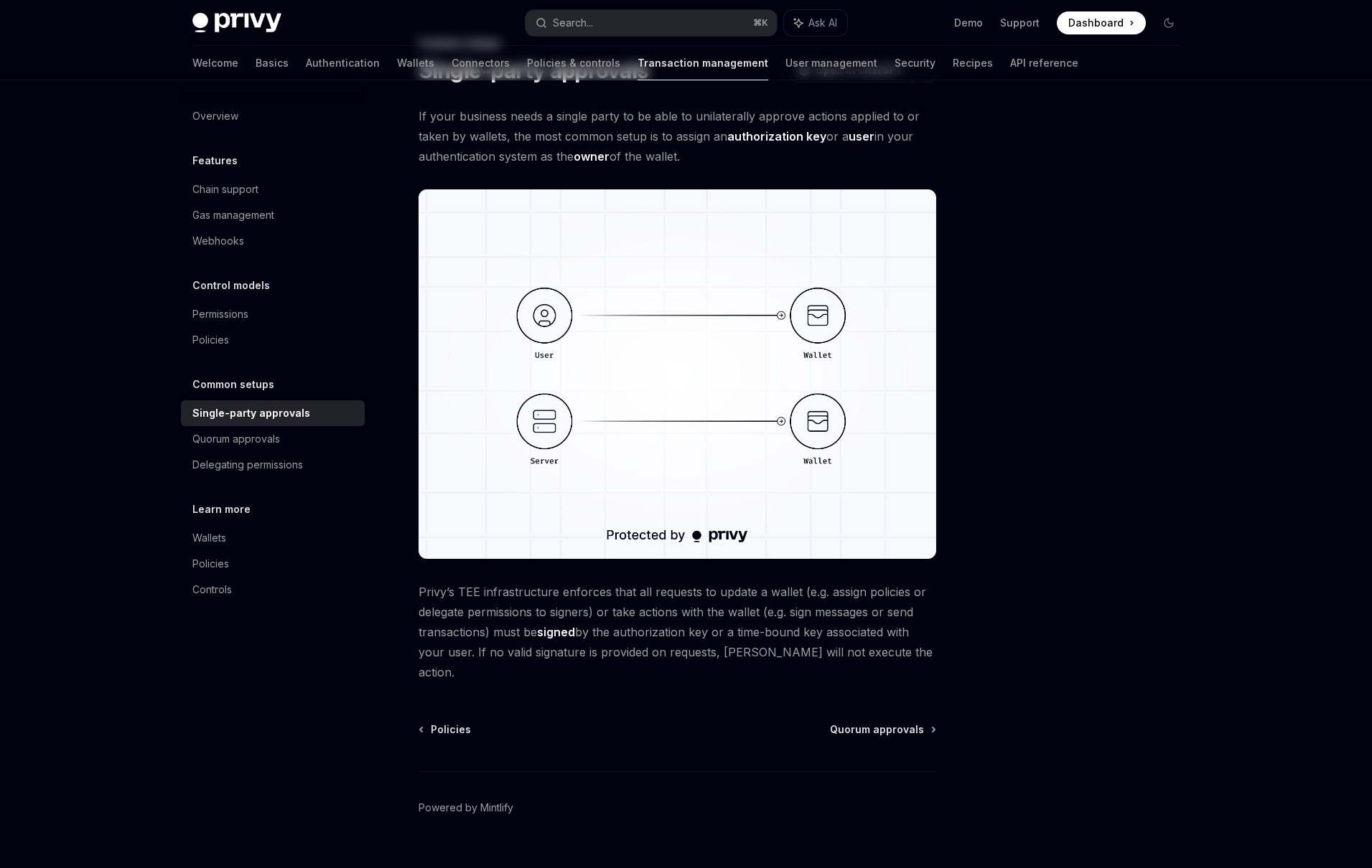
scroll to position [82, 0]
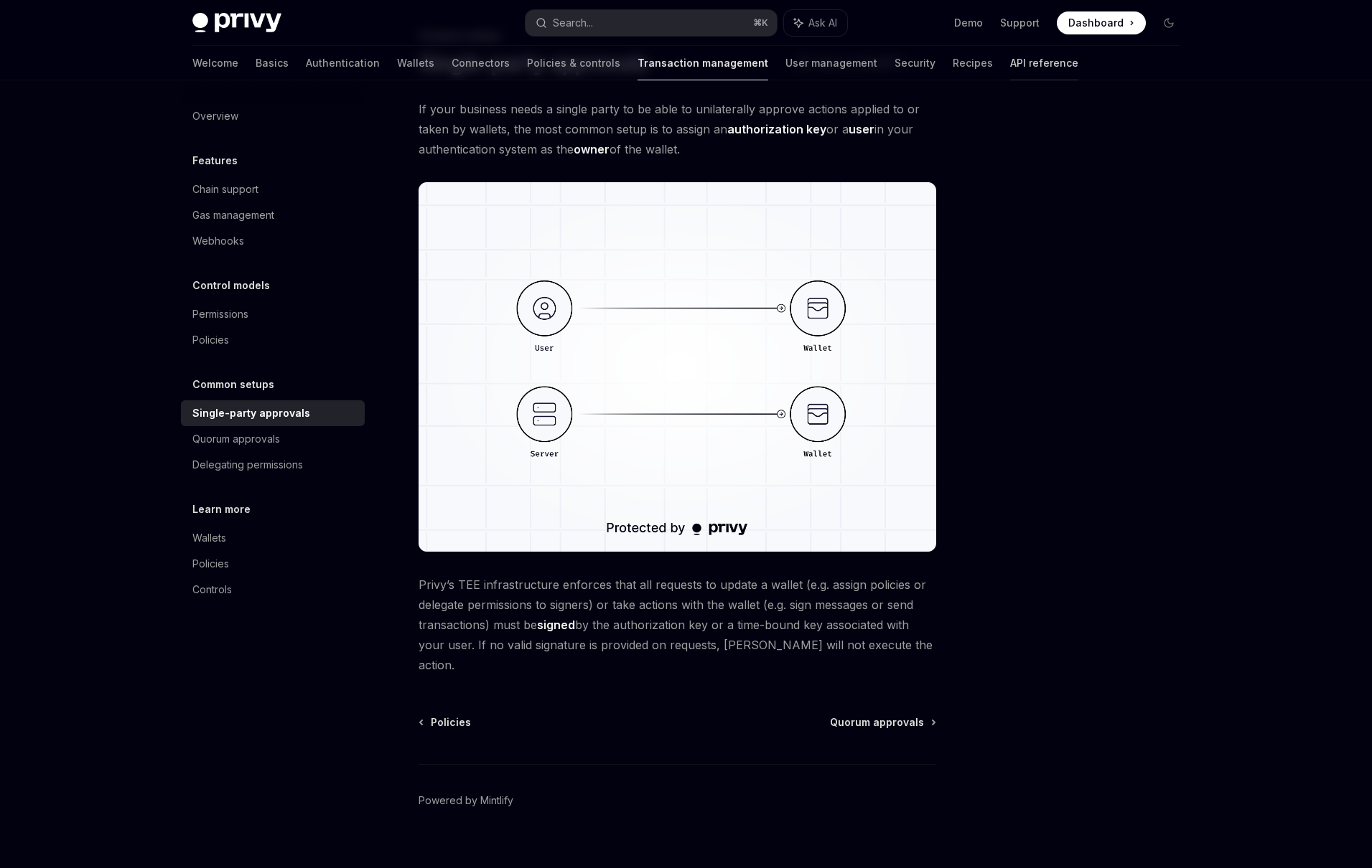
click at [1010, 65] on link "API reference" at bounding box center [1044, 62] width 68 height 34
type textarea "*"
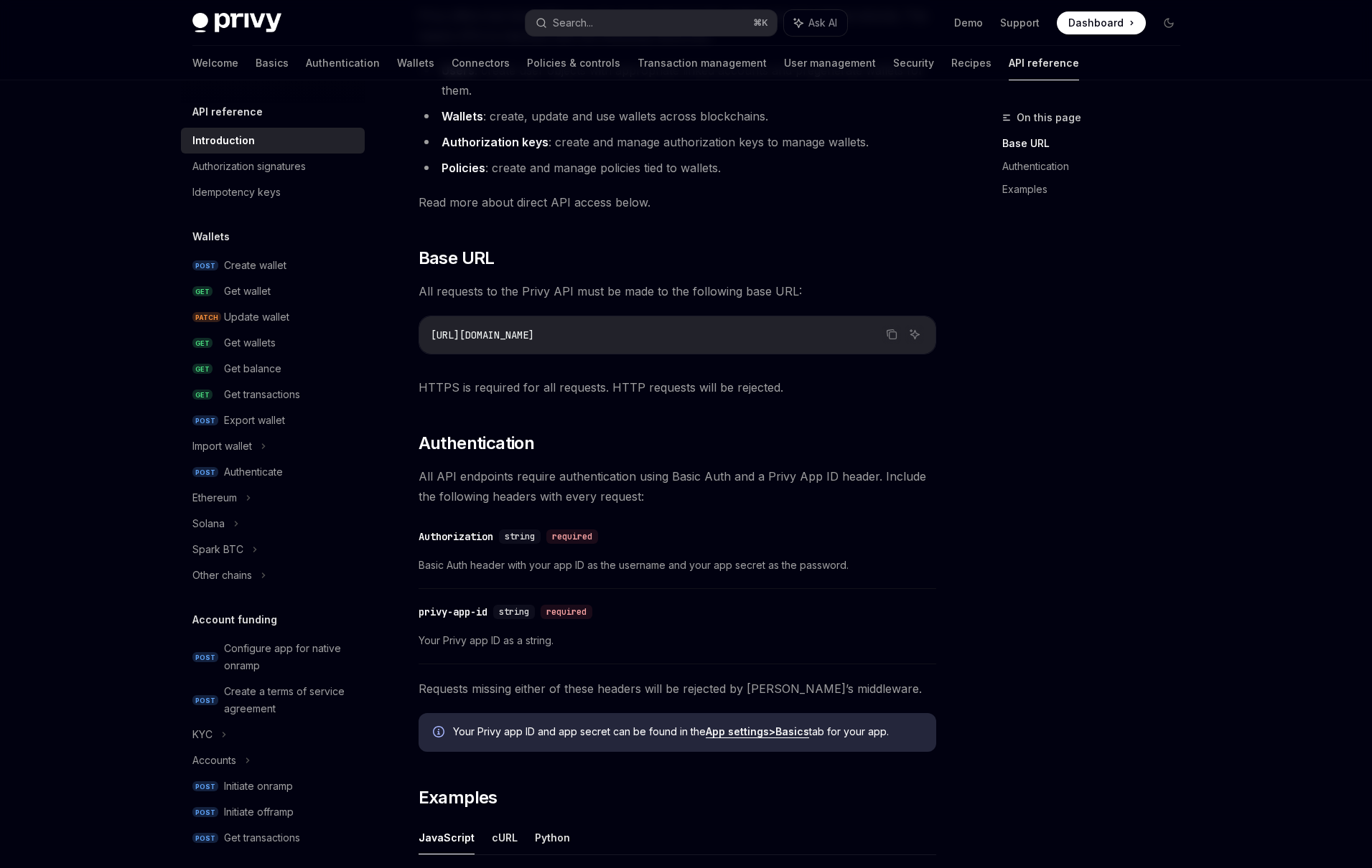
scroll to position [148, 0]
